Goal: Complete application form: Complete application form

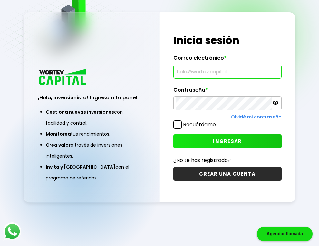
click at [249, 66] on input "text" at bounding box center [227, 72] width 103 height 14
click at [250, 68] on input "text" at bounding box center [227, 72] width 103 height 14
type input "[EMAIL_ADDRESS][DOMAIN_NAME]"
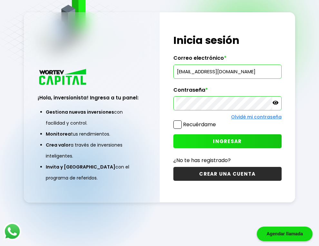
click at [275, 102] on icon at bounding box center [276, 103] width 6 height 6
click at [253, 138] on button "INGRESAR" at bounding box center [227, 141] width 108 height 14
click at [150, 95] on div "¡Hola, inversionista! Ingresa a tu panel: Gestiona nuevas inversiones con facil…" at bounding box center [159, 107] width 271 height 190
click at [231, 139] on span "INGRESAR" at bounding box center [227, 141] width 29 height 7
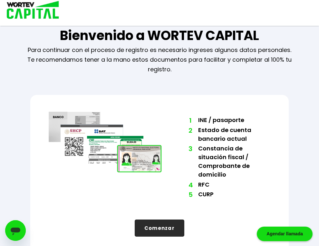
scroll to position [19, 0]
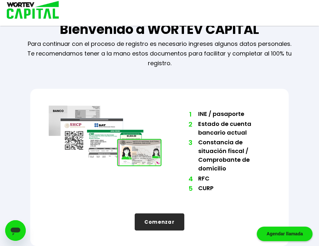
click at [161, 219] on button "Comenzar" at bounding box center [160, 221] width 50 height 17
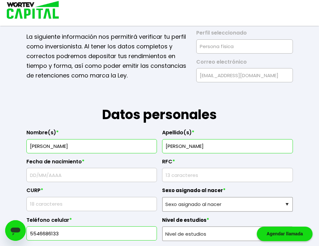
click at [53, 179] on input "text" at bounding box center [91, 175] width 125 height 14
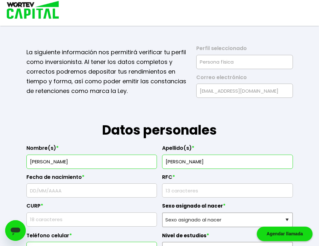
scroll to position [0, 0]
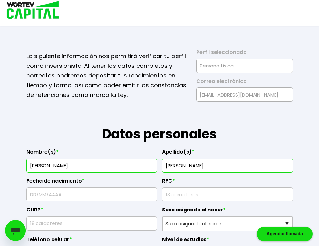
click at [132, 162] on input "[PERSON_NAME]" at bounding box center [91, 166] width 125 height 14
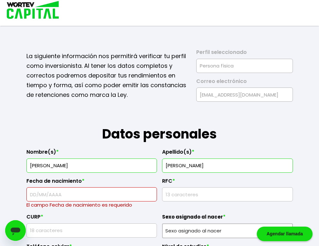
type input "[PERSON_NAME]"
click at [129, 200] on input "text" at bounding box center [91, 194] width 125 height 14
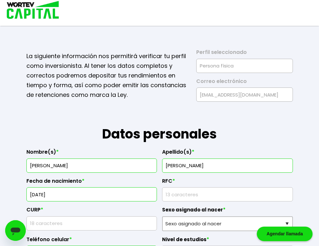
type input "[DATE]"
click at [190, 191] on input "rfc" at bounding box center [227, 194] width 125 height 14
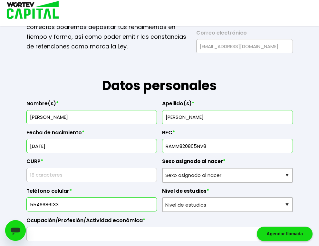
type input "RAMM820805NV8"
click at [84, 176] on input "text" at bounding box center [91, 175] width 125 height 14
type input "RAMM820805HDFMLS05"
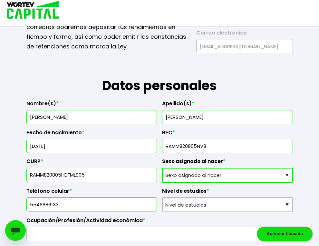
click at [289, 182] on select "Sexo asignado al nacer Hombre Mujer Prefiero no contestar" at bounding box center [227, 175] width 131 height 15
select select "Hombre"
click at [162, 169] on select "Sexo asignado al nacer Hombre Mujer Prefiero no contestar" at bounding box center [227, 175] width 131 height 15
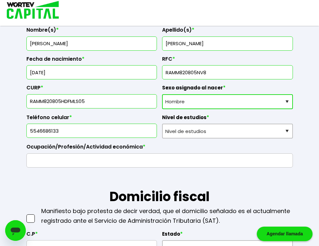
scroll to position [145, 0]
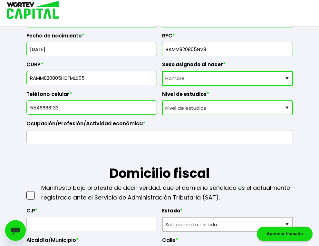
click at [291, 105] on select "Nivel de estudios Primaria Secundaria Bachillerato Licenciatura Posgrado" at bounding box center [227, 107] width 131 height 15
select select "Licenciatura"
click at [162, 101] on select "Nivel de estudios Primaria Secundaria Bachillerato Licenciatura Posgrado" at bounding box center [227, 107] width 131 height 15
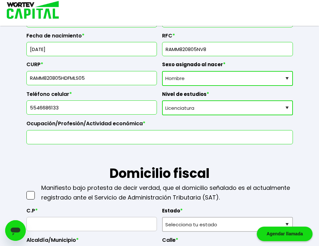
click at [173, 140] on input "text" at bounding box center [159, 137] width 261 height 14
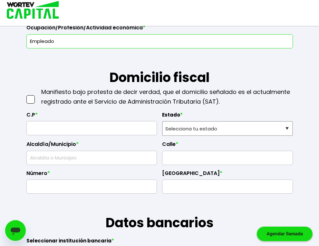
scroll to position [242, 0]
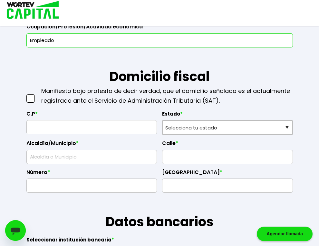
type input "Empleado"
click at [39, 128] on input "text" at bounding box center [91, 127] width 125 height 14
type input "01840"
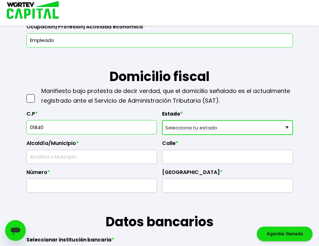
click at [286, 132] on select "Selecciona tu estado [GEOGRAPHIC_DATA] [GEOGRAPHIC_DATA][US_STATE] [GEOGRAPHIC_…" at bounding box center [227, 127] width 131 height 15
select select "DF"
type input "[PERSON_NAME]"
type input "[PERSON_NAME] de Potrero"
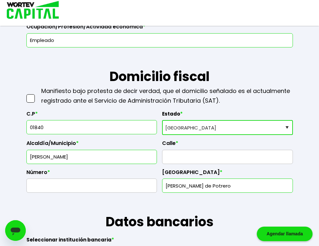
click at [162, 121] on select "Selecciona tu estado [GEOGRAPHIC_DATA] [GEOGRAPHIC_DATA][US_STATE] [GEOGRAPHIC_…" at bounding box center [227, 127] width 131 height 15
click at [210, 160] on input "text" at bounding box center [227, 157] width 125 height 14
type input "c"
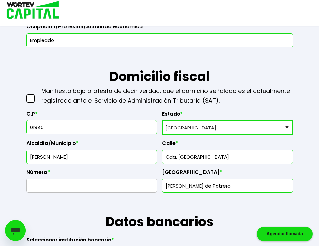
type input "Cda. [GEOGRAPHIC_DATA]"
click at [132, 187] on input "text" at bounding box center [91, 186] width 125 height 14
type input "Mz. 62 Lt. 10"
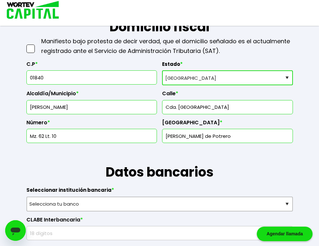
scroll to position [338, 0]
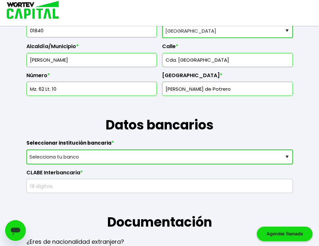
click at [290, 157] on select "Selecciona tu banco ABC Capital Actinver Afirme Albo ASP Banamex Banbajio Banco…" at bounding box center [159, 156] width 267 height 15
select select "BBVA Bancomer"
click at [26, 151] on select "Selecciona tu banco ABC Capital Actinver Afirme Albo ASP Banamex Banbajio Banco…" at bounding box center [159, 156] width 267 height 15
click at [136, 192] on input "text" at bounding box center [159, 186] width 261 height 14
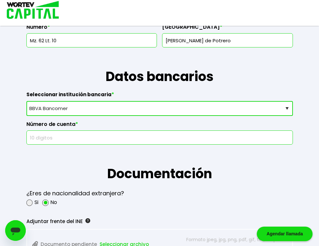
scroll to position [435, 0]
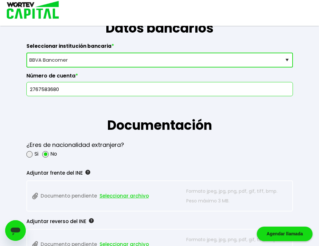
type input "2767583680"
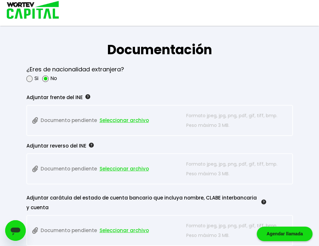
scroll to position [532, 0]
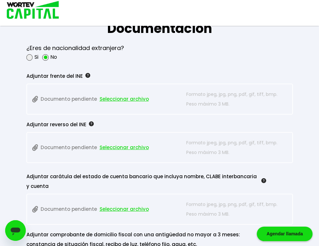
click at [117, 99] on span "Seleccionar archivo" at bounding box center [124, 99] width 49 height 10
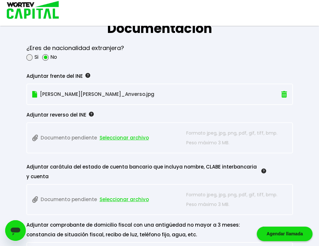
click at [117, 139] on span "Seleccionar archivo" at bounding box center [124, 138] width 49 height 10
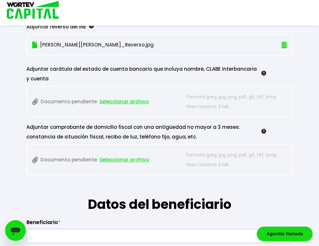
scroll to position [629, 0]
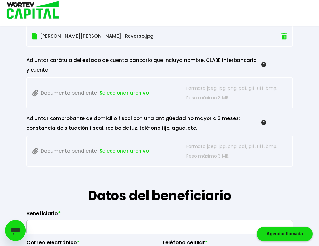
click at [104, 91] on span "Seleccionar archivo" at bounding box center [124, 93] width 49 height 10
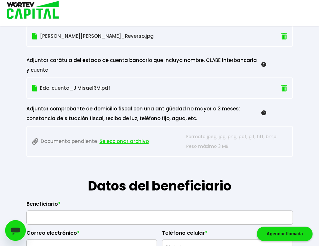
click at [131, 142] on span "Seleccionar archivo" at bounding box center [124, 141] width 49 height 10
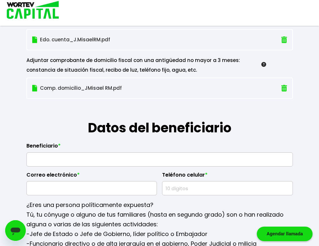
scroll to position [725, 0]
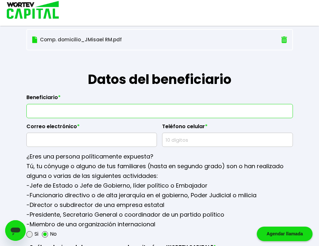
click at [87, 112] on input "text" at bounding box center [159, 111] width 261 height 14
type input "[PERSON_NAME]"
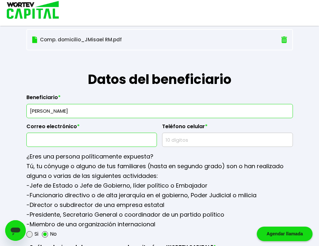
click at [123, 143] on input "text" at bounding box center [91, 140] width 125 height 14
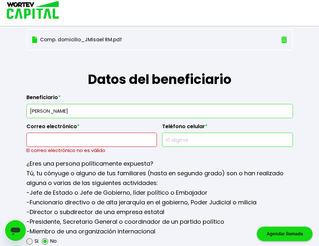
click at [186, 141] on input "text" at bounding box center [227, 140] width 125 height 14
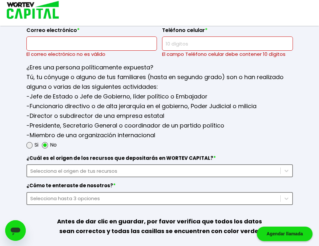
scroll to position [822, 0]
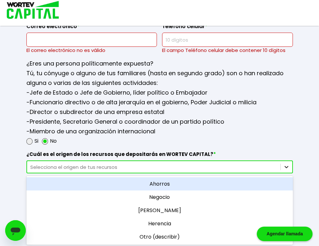
click at [289, 173] on div "Selecciona el origen de tus recursos" at bounding box center [159, 166] width 267 height 13
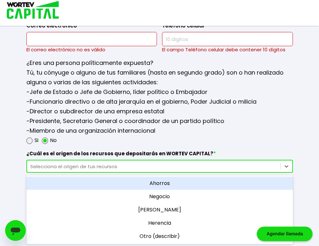
click at [167, 183] on div "Ahorros" at bounding box center [159, 182] width 267 height 13
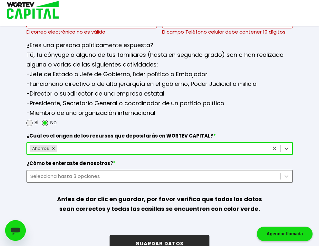
scroll to position [861, 0]
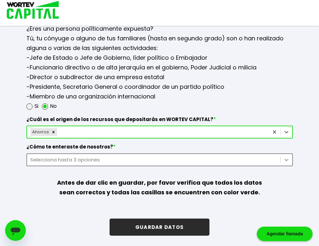
click at [289, 162] on icon at bounding box center [286, 159] width 6 height 6
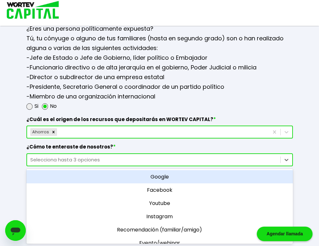
click at [168, 174] on div "Google" at bounding box center [159, 176] width 267 height 13
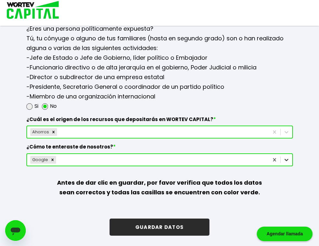
click at [287, 161] on icon at bounding box center [286, 159] width 6 height 6
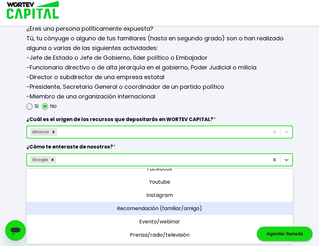
scroll to position [0, 0]
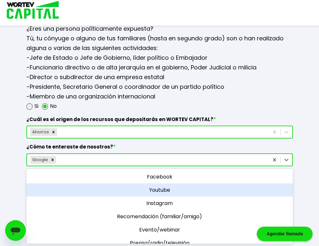
click at [177, 188] on div "Youtube" at bounding box center [159, 189] width 267 height 13
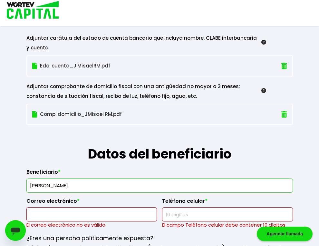
scroll to position [716, 0]
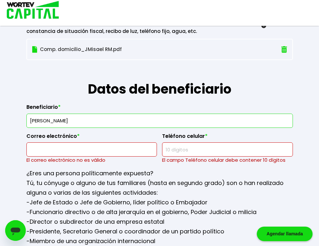
click at [233, 150] on input "text" at bounding box center [227, 149] width 125 height 14
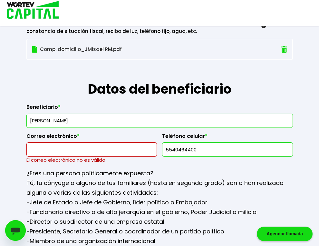
type input "5540464400"
click at [137, 149] on input "text" at bounding box center [91, 149] width 125 height 14
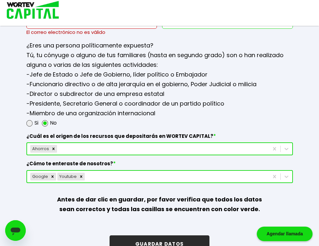
scroll to position [861, 0]
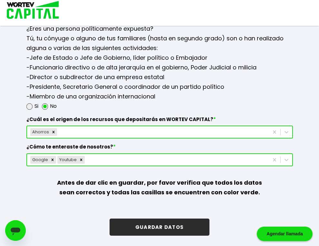
click at [170, 232] on button "GUARDAR DATOS" at bounding box center [160, 226] width 100 height 17
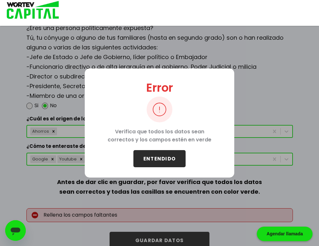
click at [165, 158] on button "ENTENDIDO" at bounding box center [159, 158] width 52 height 17
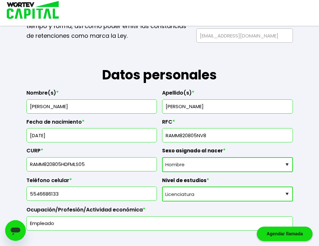
scroll to position [149, 0]
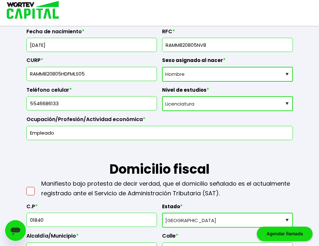
click at [29, 190] on span at bounding box center [30, 191] width 8 height 8
click at [37, 188] on input "checkbox" at bounding box center [37, 188] width 0 height 0
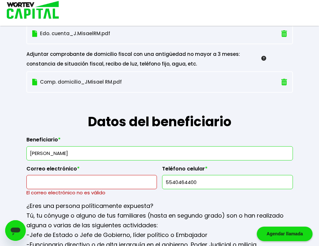
scroll to position [681, 0]
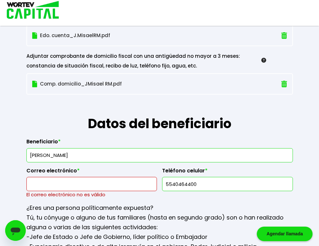
click at [129, 182] on input "text" at bounding box center [91, 184] width 125 height 14
